Goal: Navigation & Orientation: Find specific page/section

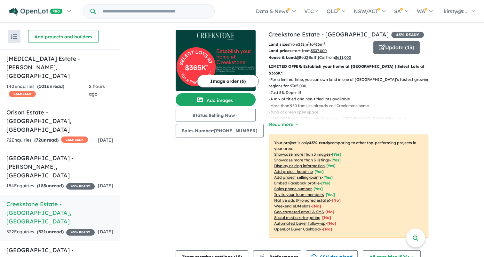
drag, startPoint x: 469, startPoint y: 135, endPoint x: 458, endPoint y: 133, distance: 11.0
